Goal: Information Seeking & Learning: Learn about a topic

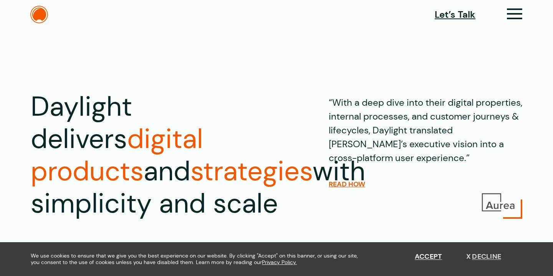
click at [473, 255] on button "Decline" at bounding box center [483, 256] width 35 height 8
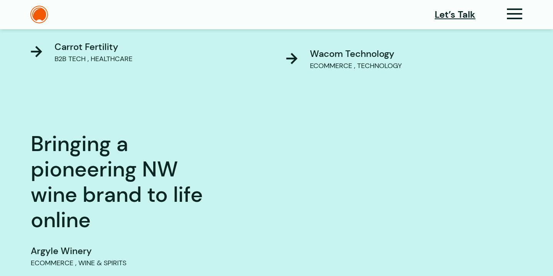
scroll to position [620, 0]
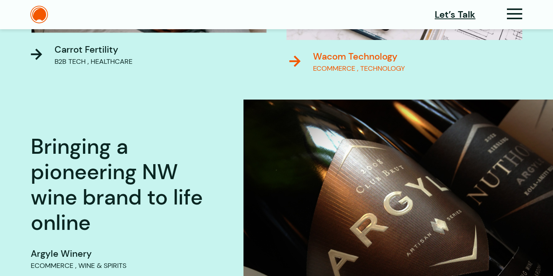
click at [364, 55] on div "Wacom Technology" at bounding box center [359, 57] width 92 height 14
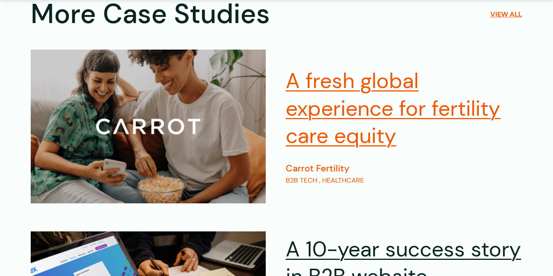
scroll to position [2392, 0]
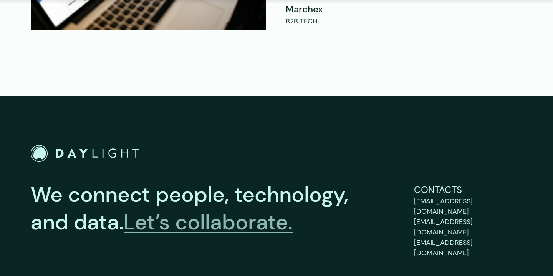
click at [240, 208] on link "Let’s collaborate." at bounding box center [208, 222] width 169 height 28
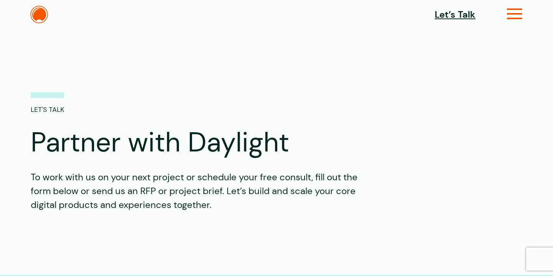
click at [518, 13] on icon at bounding box center [515, 17] width 16 height 8
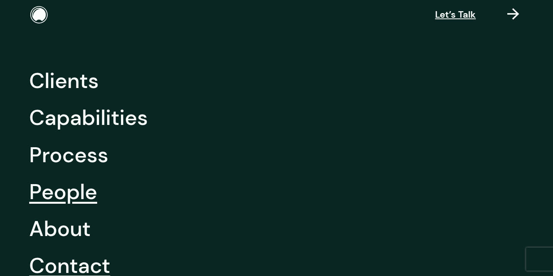
click at [77, 192] on link "People" at bounding box center [63, 191] width 68 height 37
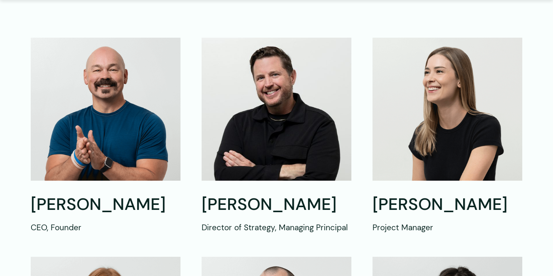
scroll to position [269, 0]
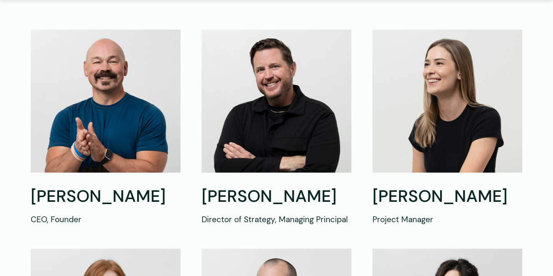
click at [130, 106] on img at bounding box center [106, 101] width 150 height 143
click at [61, 202] on h2 "Shawn Mann" at bounding box center [106, 197] width 150 height 22
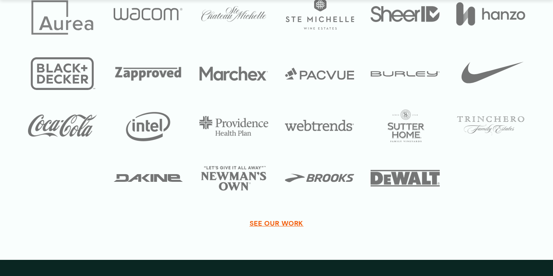
scroll to position [1449, 0]
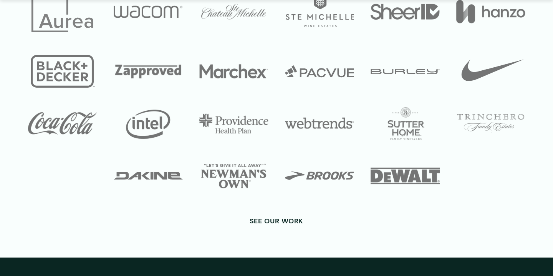
click at [270, 224] on span "See our work" at bounding box center [277, 221] width 54 height 8
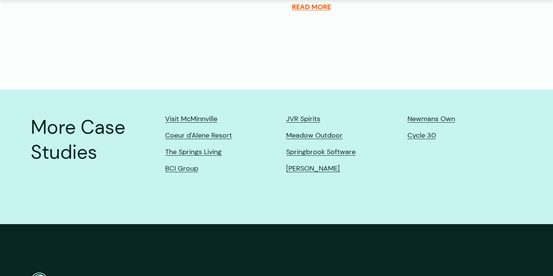
scroll to position [1831, 0]
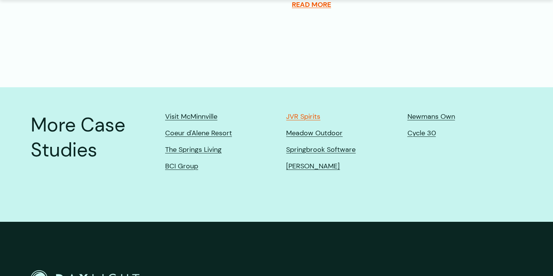
click at [301, 113] on link "JVR Spirits" at bounding box center [303, 117] width 34 height 8
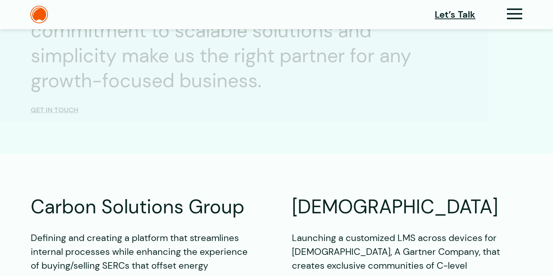
scroll to position [938, 0]
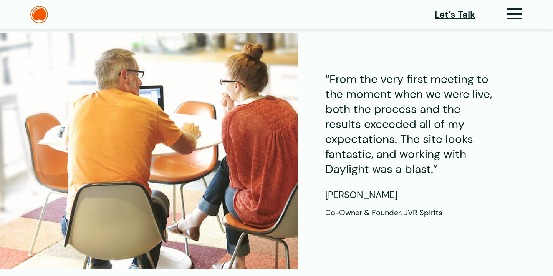
scroll to position [1622, 0]
drag, startPoint x: 406, startPoint y: 199, endPoint x: 453, endPoint y: 199, distance: 46.9
click at [453, 208] on h5 "Co-Owner & Founder, JVR Spirits" at bounding box center [412, 212] width 174 height 9
